Goal: Task Accomplishment & Management: Manage account settings

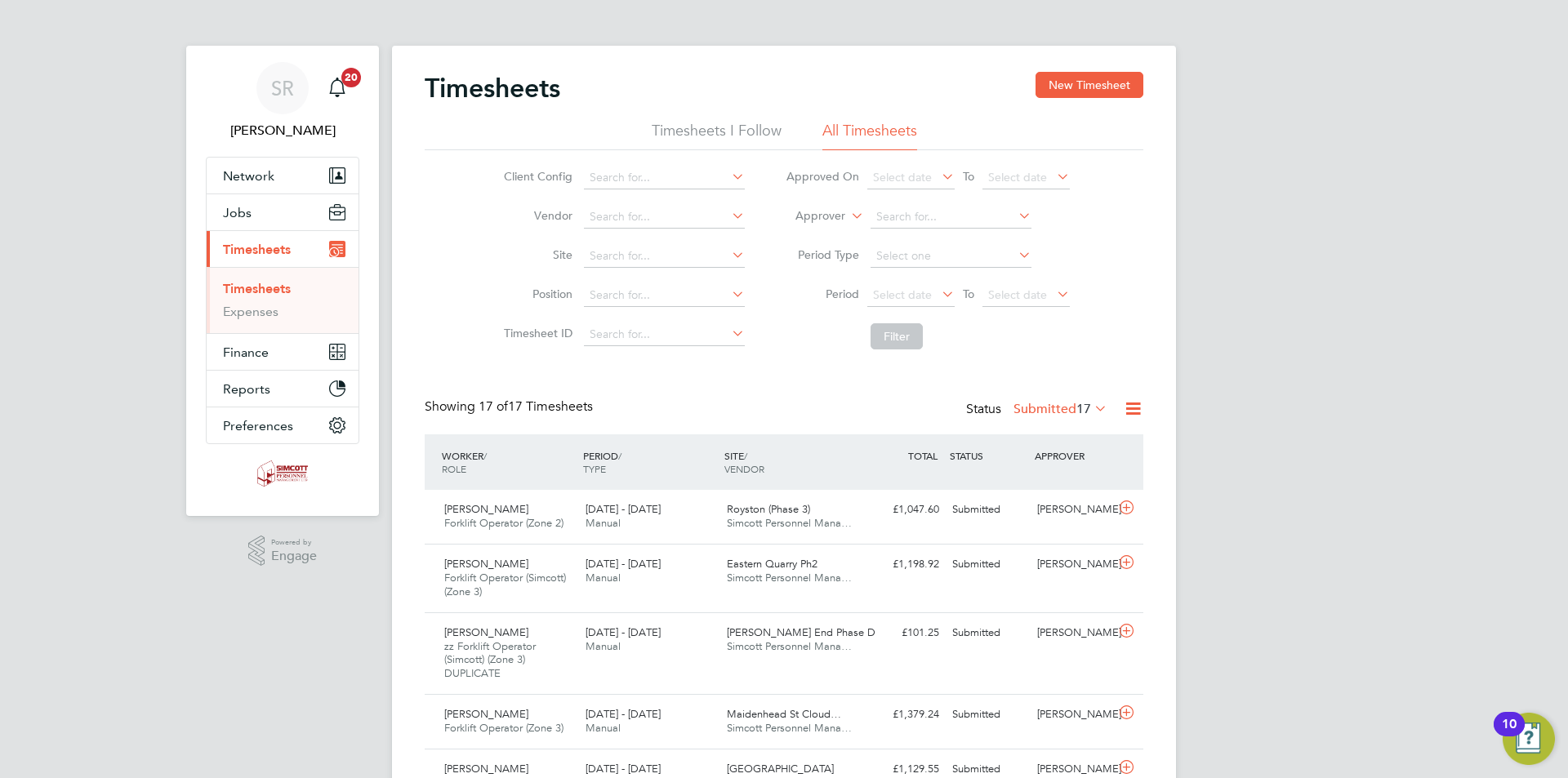
click at [1132, 409] on icon at bounding box center [1133, 408] width 21 height 21
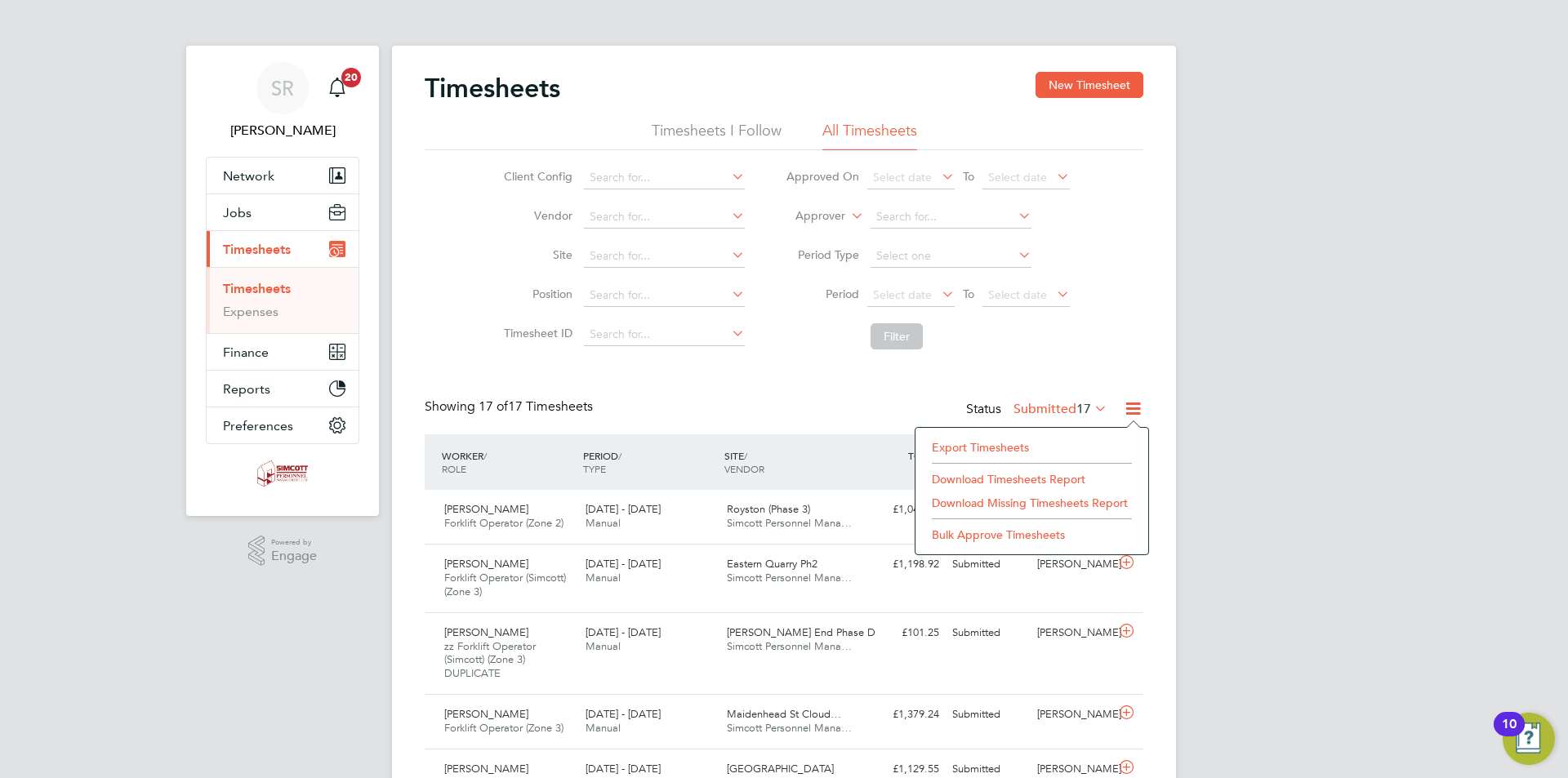
click at [1031, 439] on li "Export Timesheets" at bounding box center [1032, 447] width 216 height 23
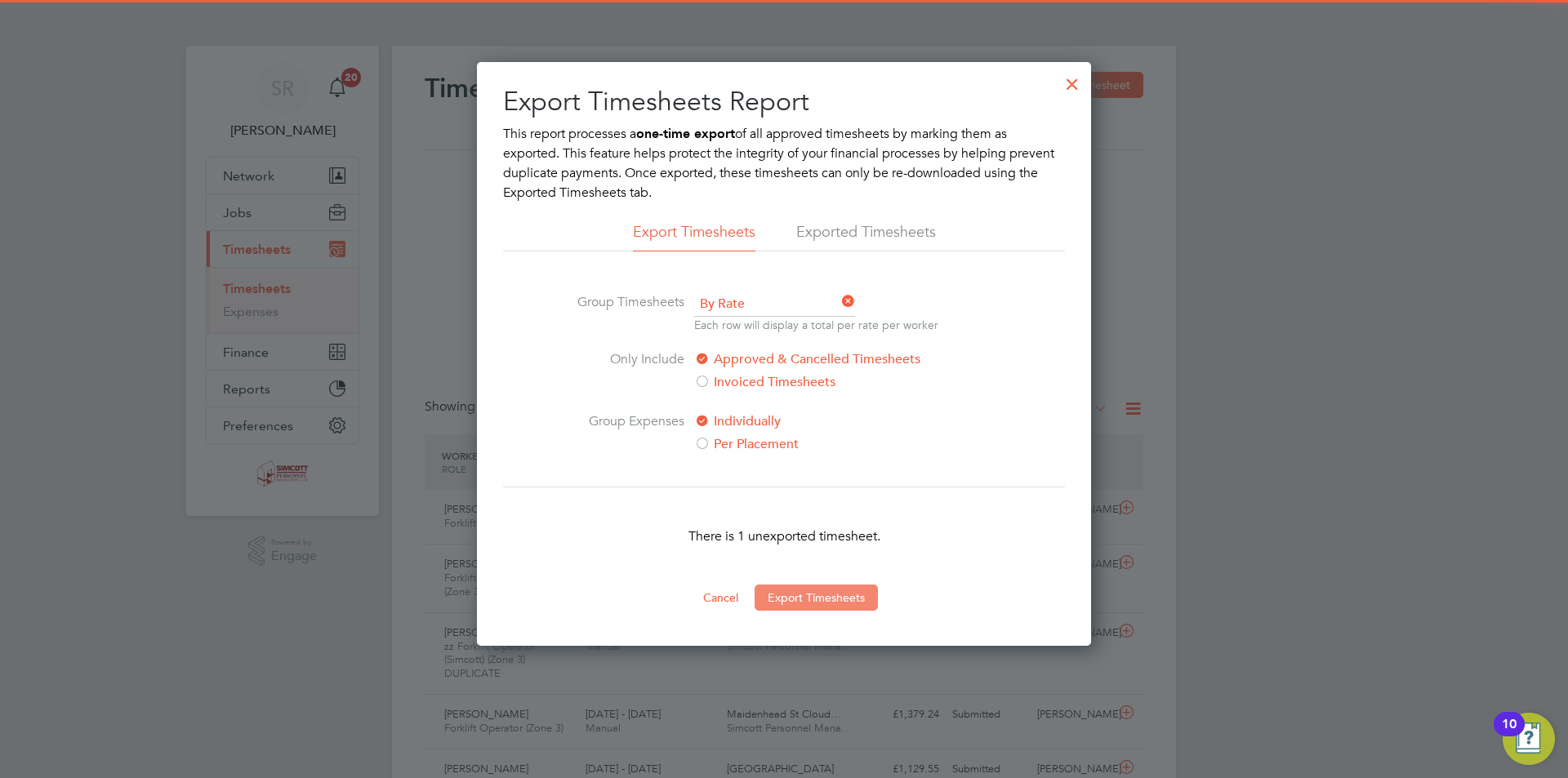
click at [834, 593] on button "Export Timesheets" at bounding box center [816, 598] width 123 height 26
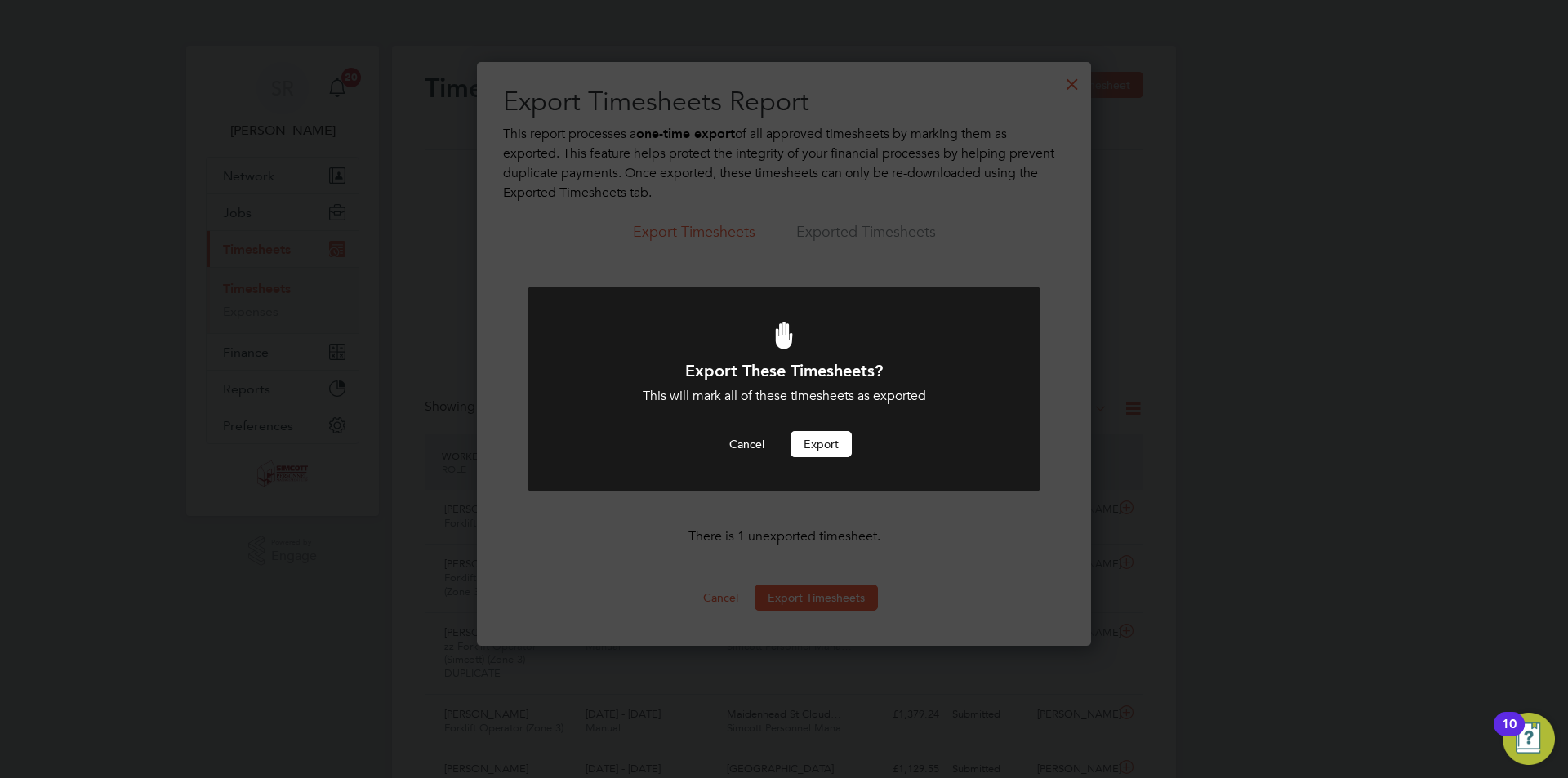
click at [820, 440] on button "Export" at bounding box center [821, 444] width 61 height 26
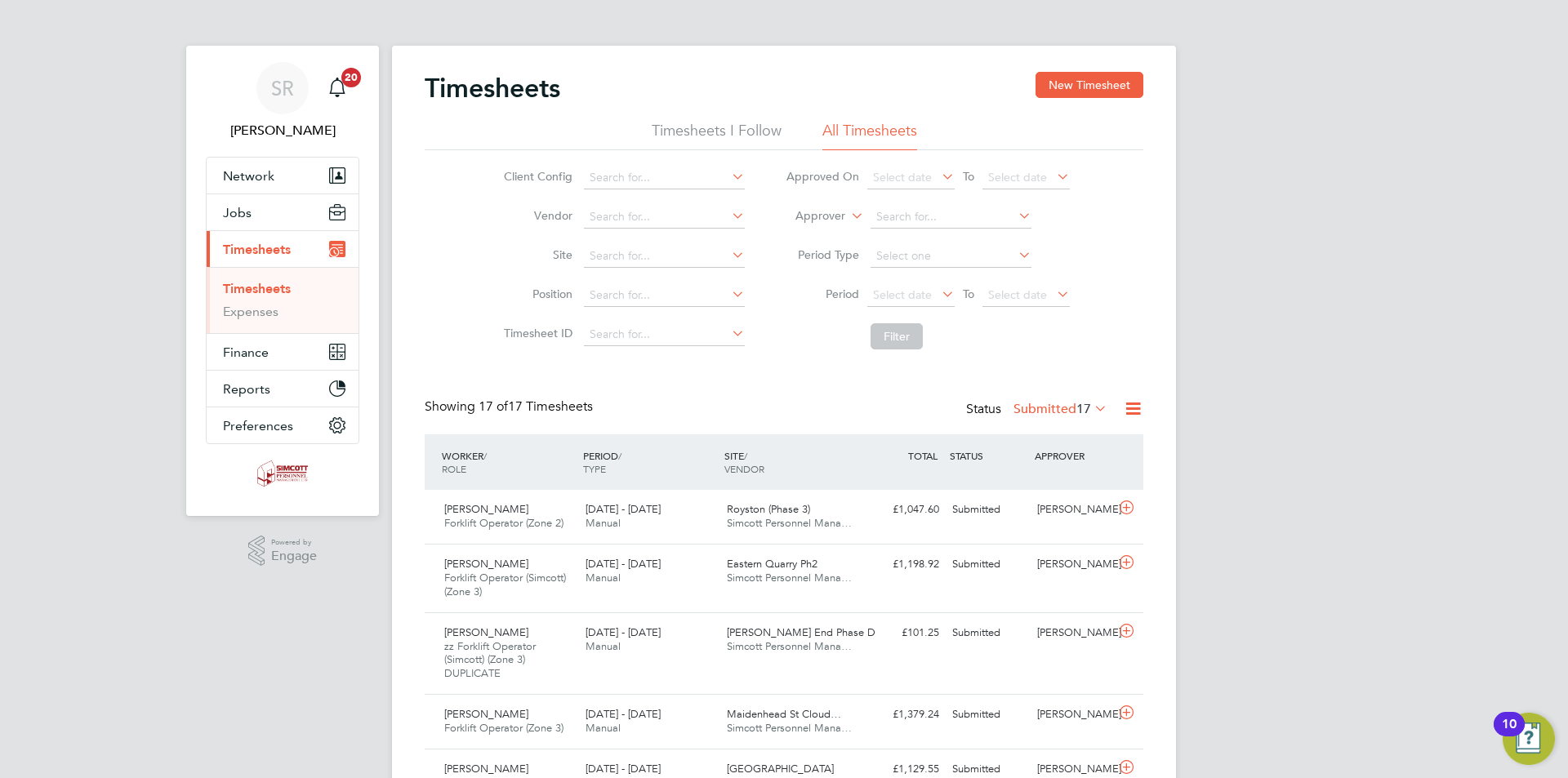
click at [1091, 408] on icon at bounding box center [1091, 408] width 0 height 23
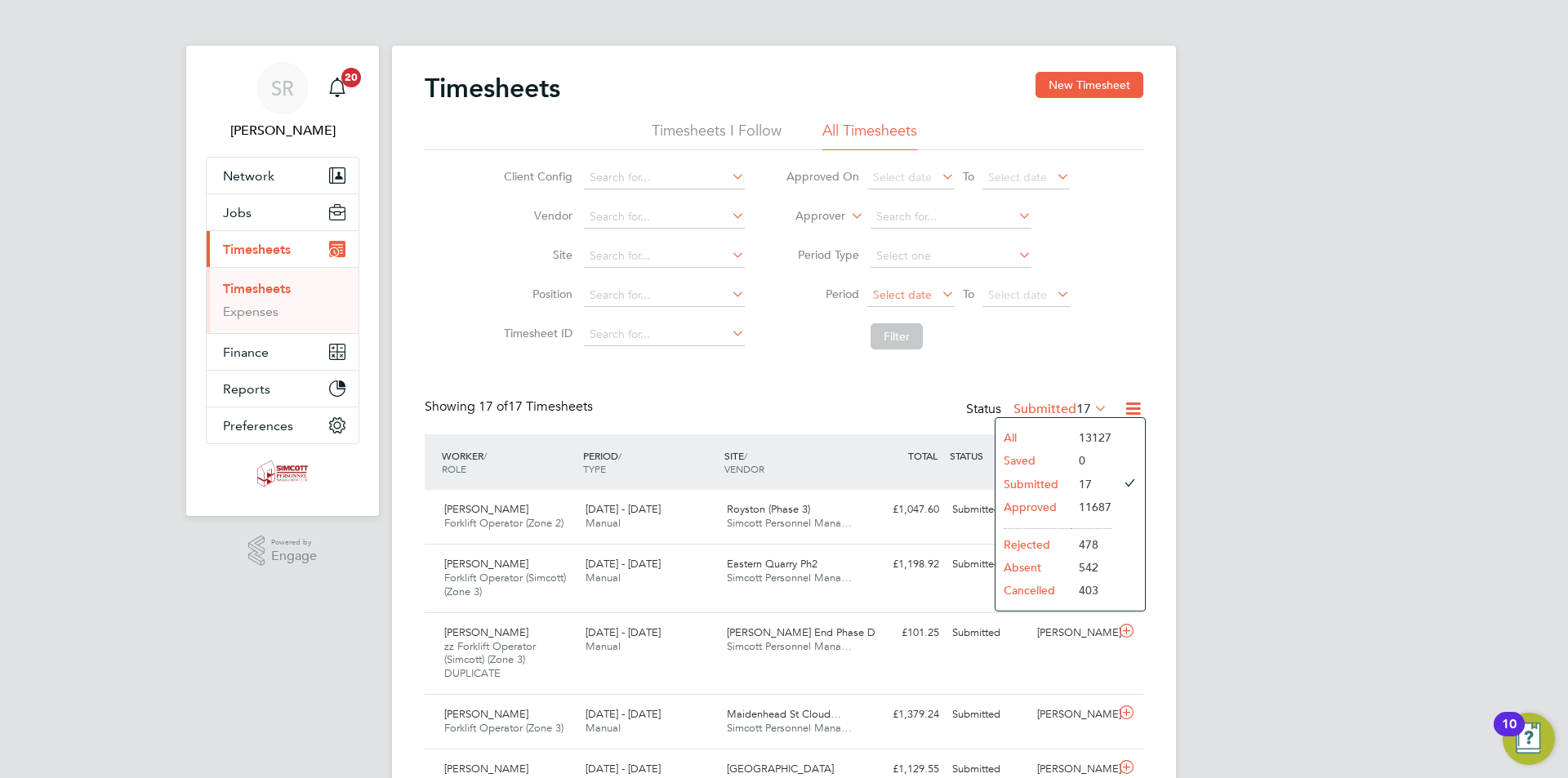
click at [898, 289] on span "Select date" at bounding box center [902, 294] width 58 height 15
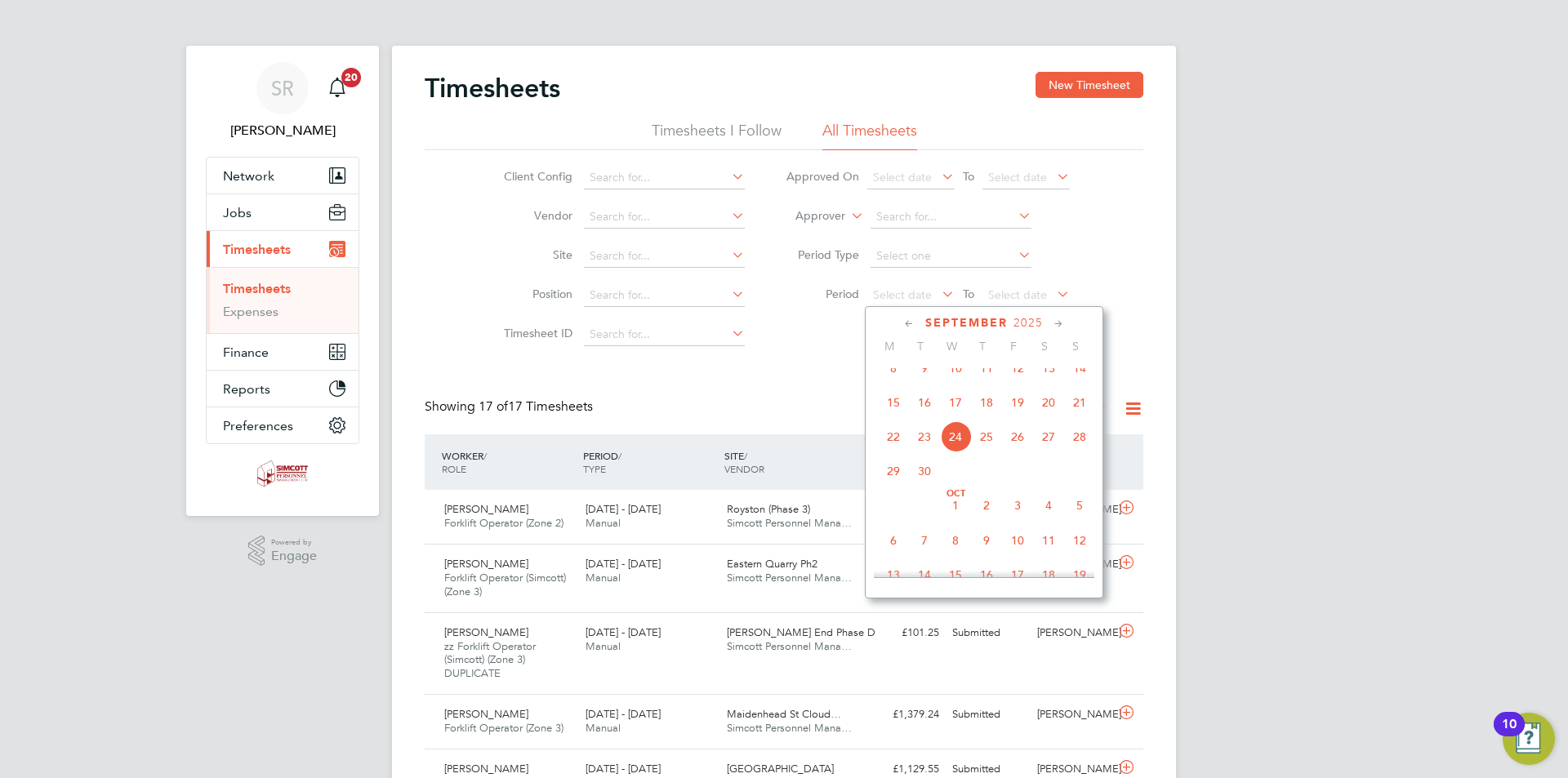
click at [892, 410] on span "15" at bounding box center [893, 403] width 31 height 31
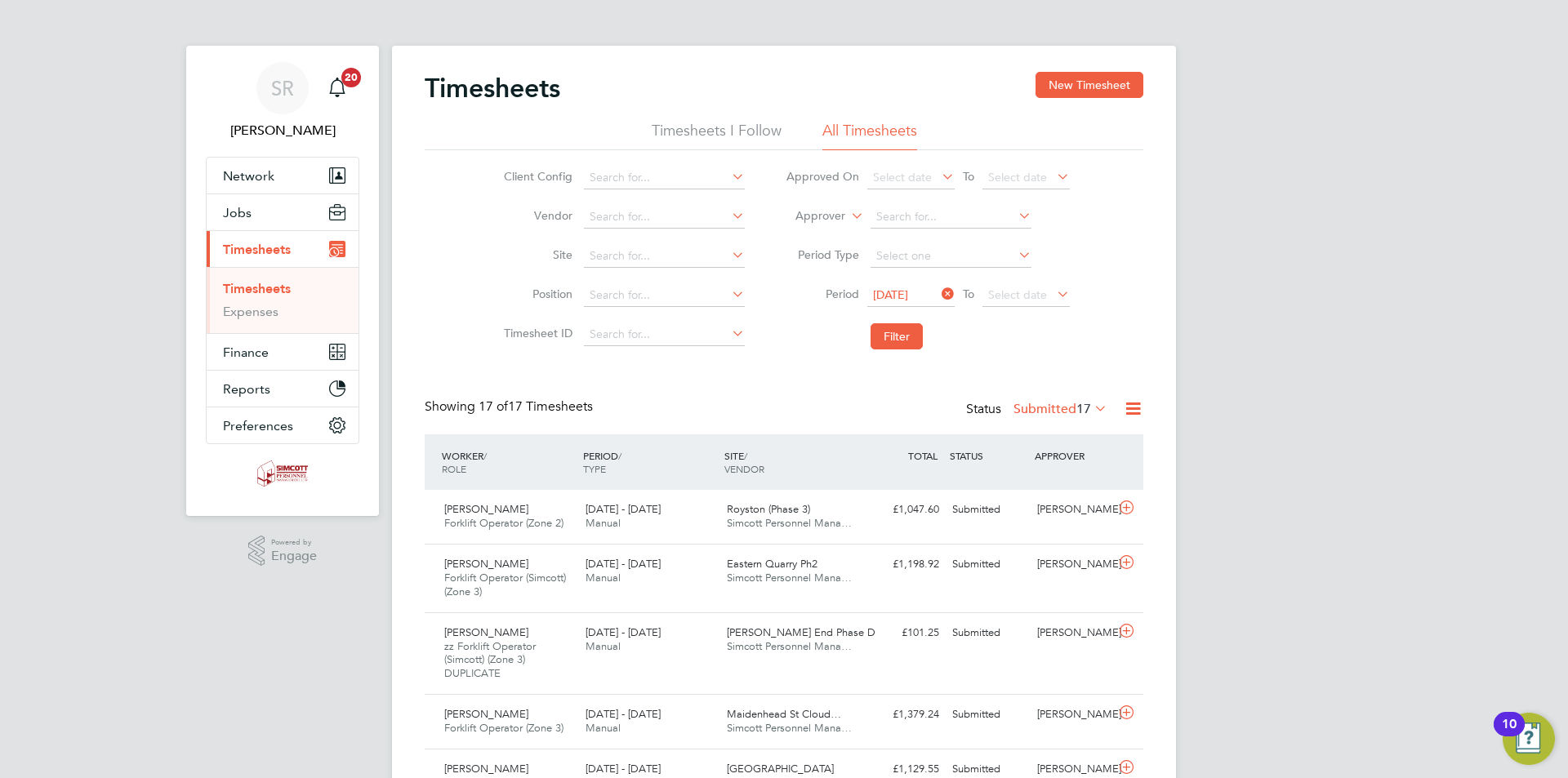
click at [1032, 283] on li "Period [DATE] To Select date" at bounding box center [927, 296] width 325 height 39
click at [1028, 303] on span "Select date" at bounding box center [1026, 295] width 87 height 22
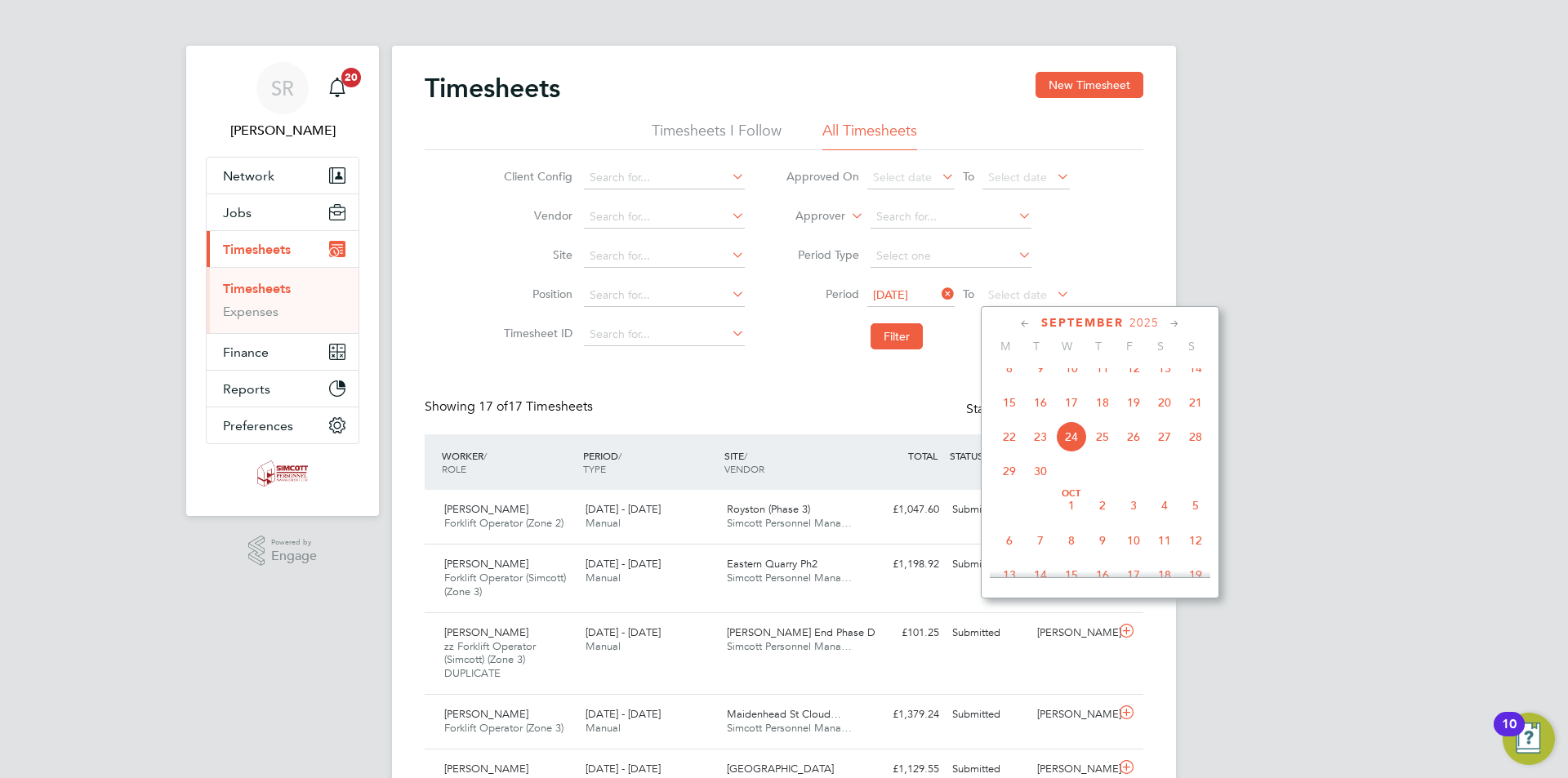
click at [1201, 416] on span "21" at bounding box center [1195, 403] width 31 height 31
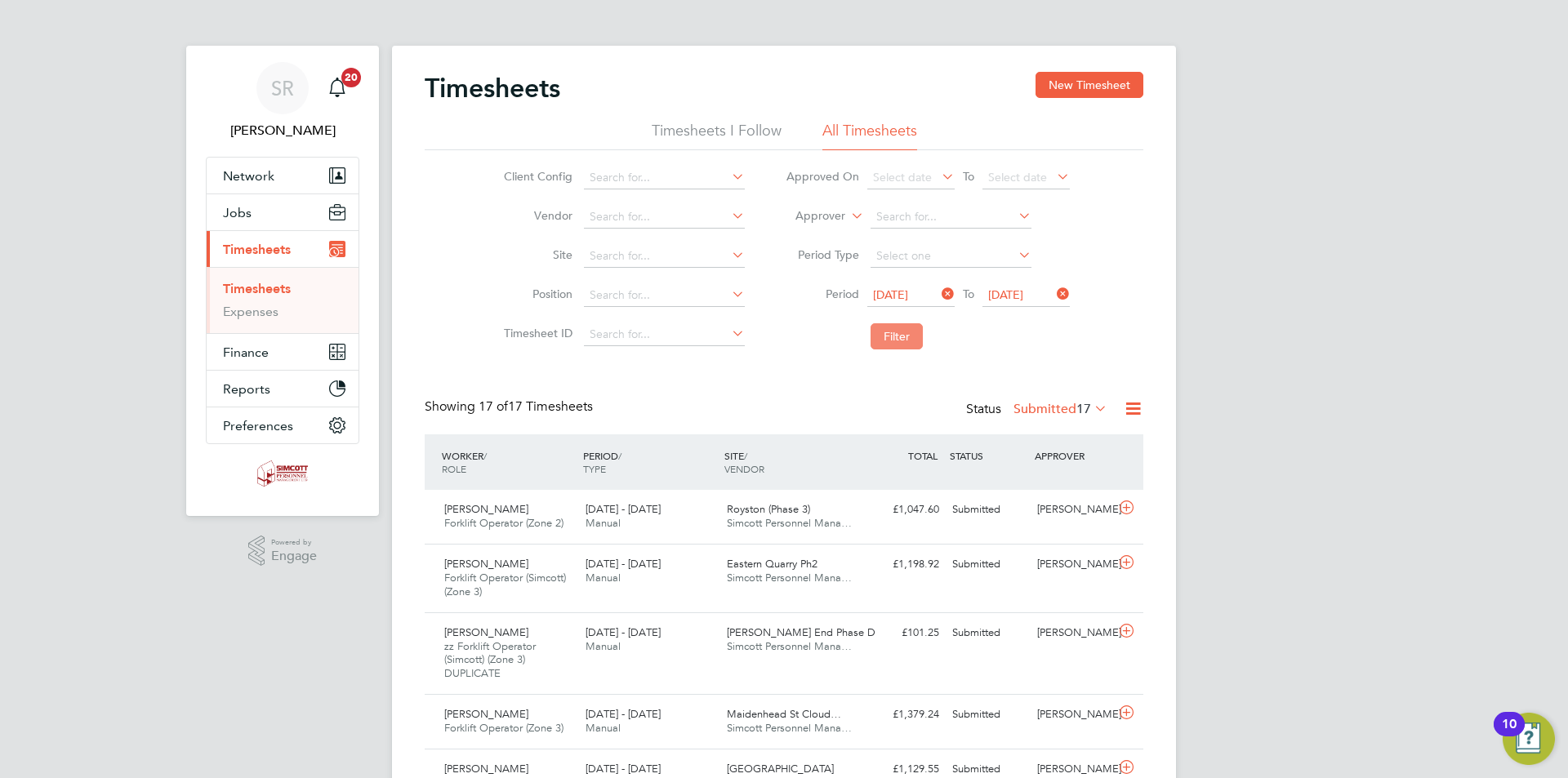
click at [919, 332] on button "Filter" at bounding box center [897, 336] width 53 height 26
click at [1091, 407] on icon at bounding box center [1091, 408] width 0 height 23
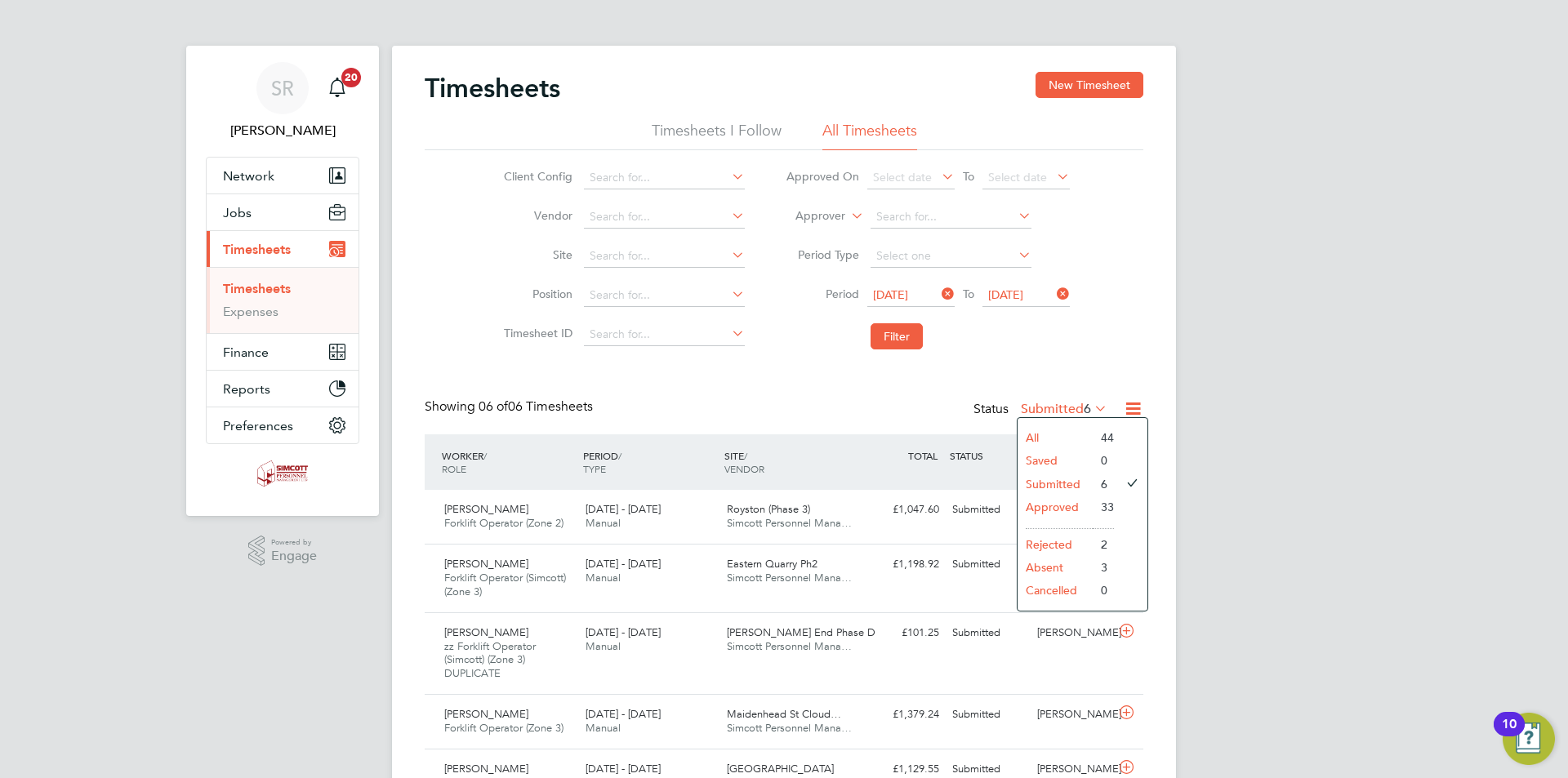
click at [1064, 507] on li "Approved" at bounding box center [1055, 507] width 75 height 23
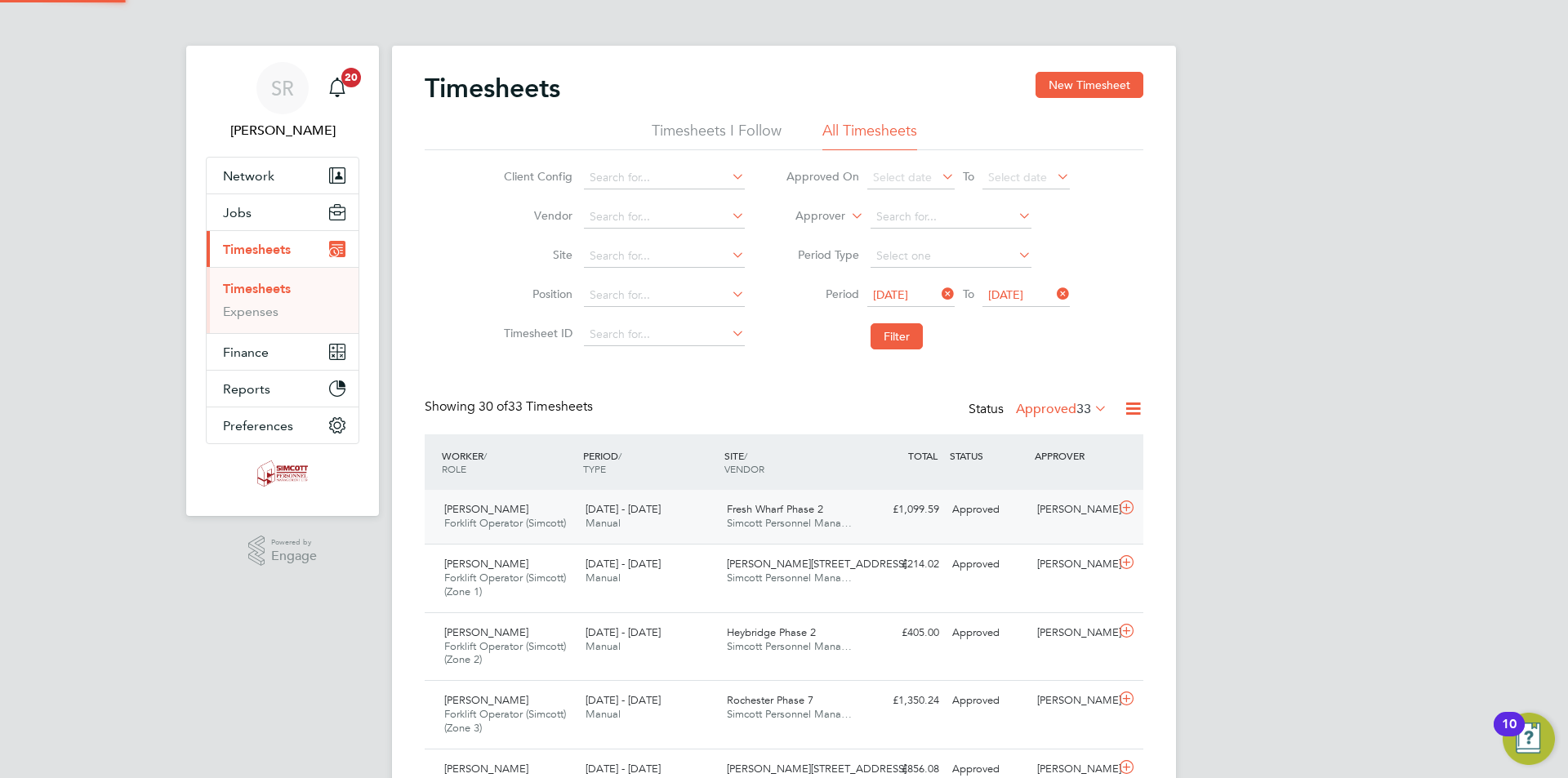
scroll to position [42, 142]
click at [666, 521] on div "[DATE] - [DATE] Manual" at bounding box center [650, 517] width 141 height 41
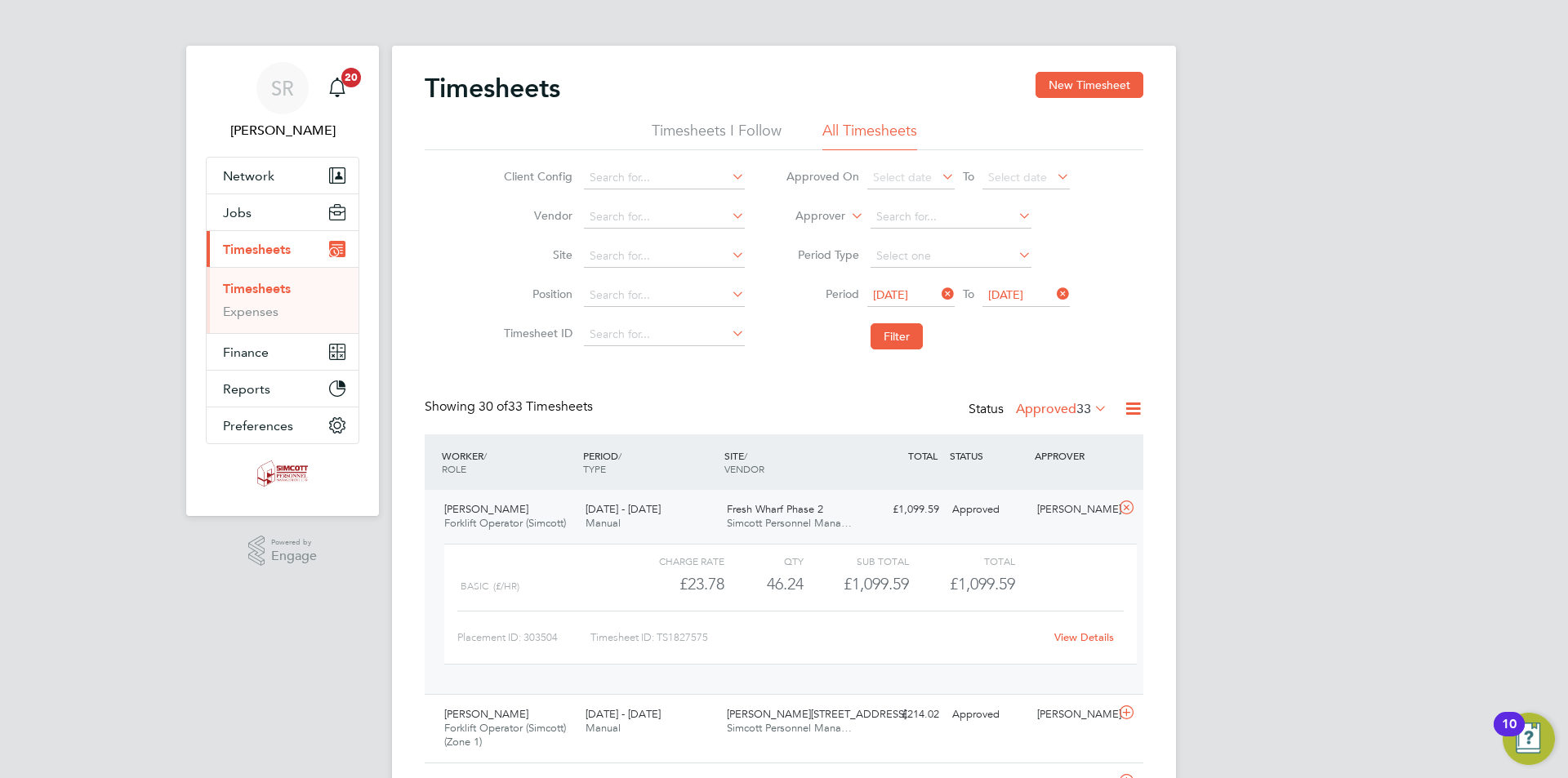
click at [1078, 633] on link "View Details" at bounding box center [1084, 637] width 59 height 14
click at [1129, 507] on icon at bounding box center [1126, 508] width 21 height 13
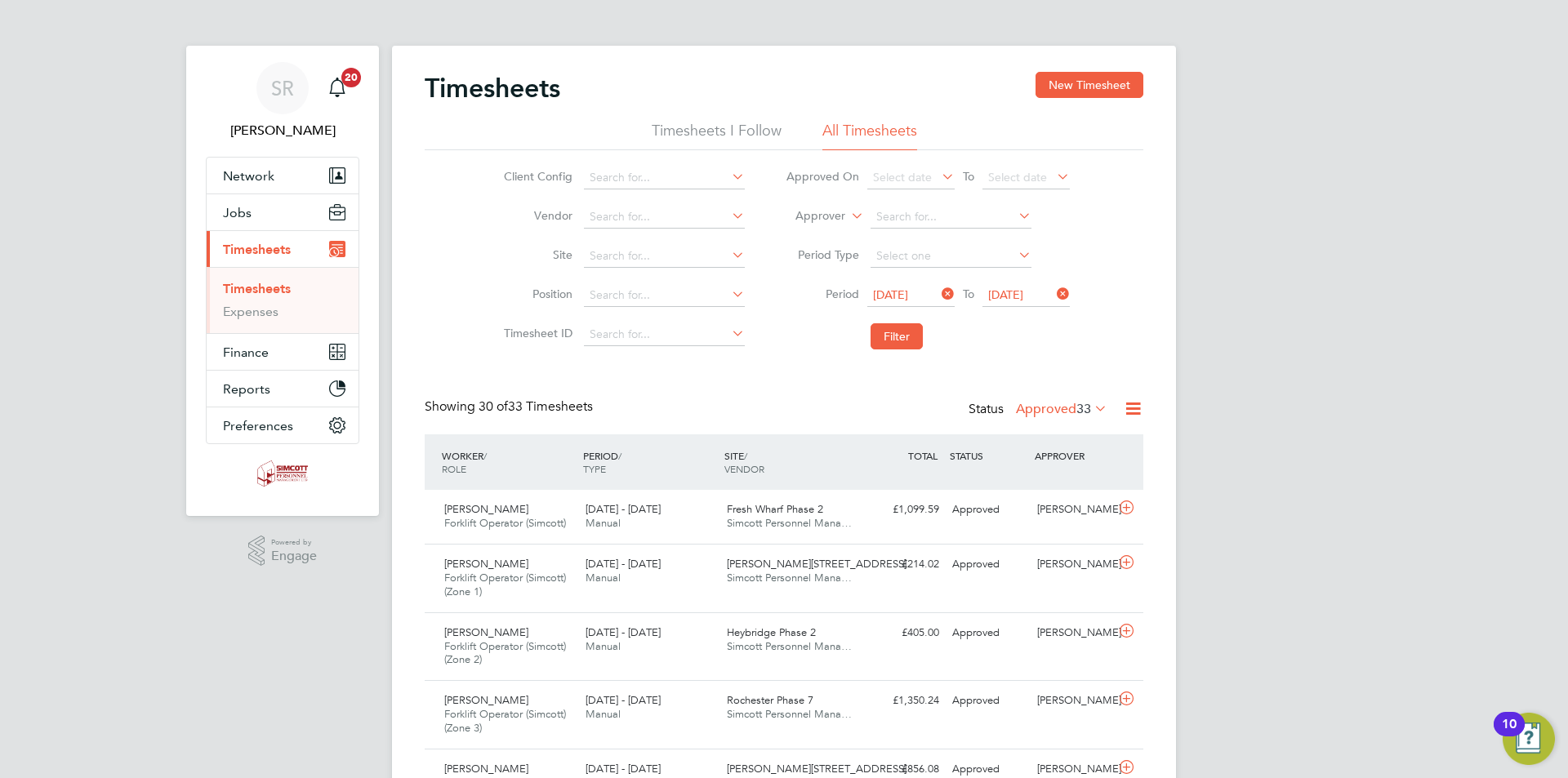
click at [1091, 408] on icon at bounding box center [1091, 408] width 0 height 23
click at [1072, 486] on li "Submitted" at bounding box center [1052, 484] width 75 height 23
